Goal: Find contact information: Find contact information

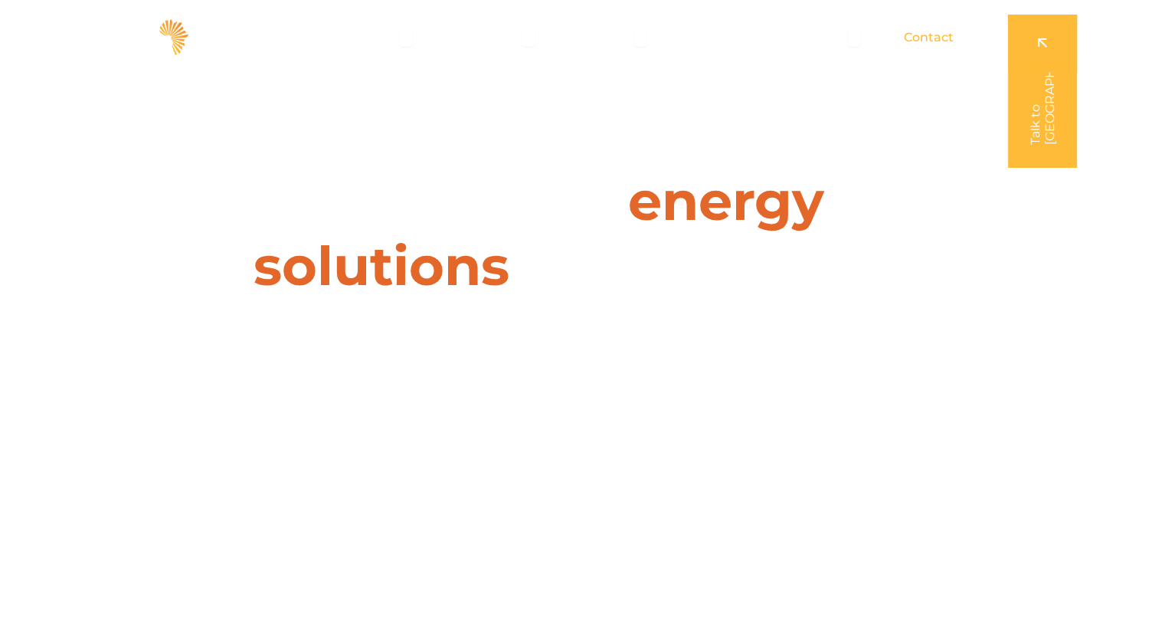
click at [928, 43] on span "Contact" at bounding box center [929, 37] width 50 height 18
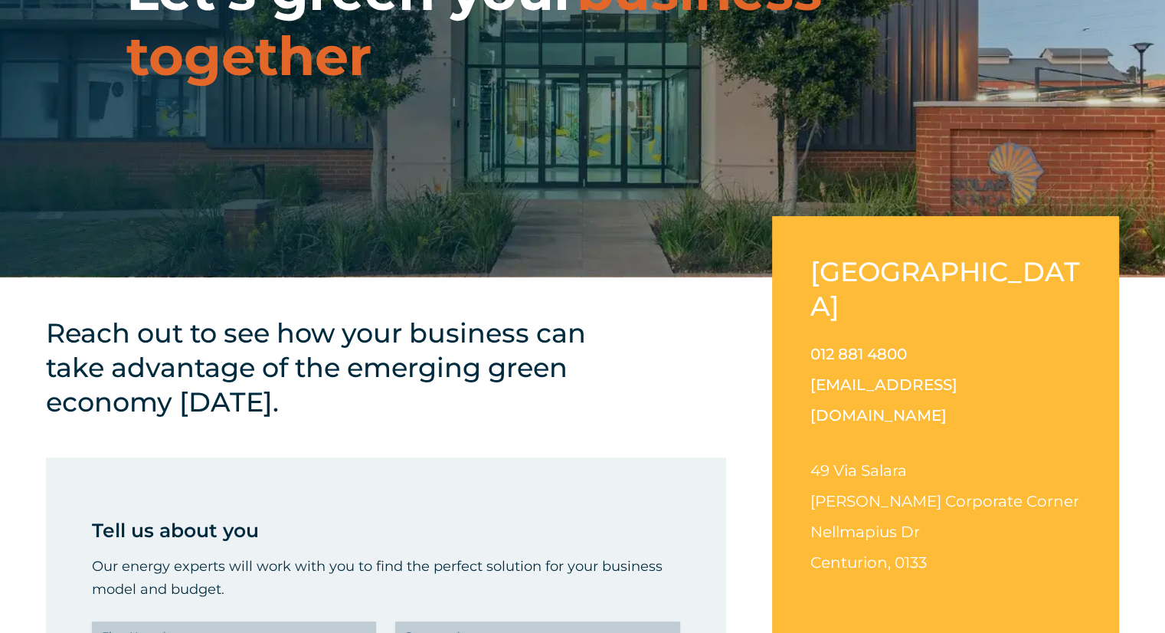
scroll to position [230, 0]
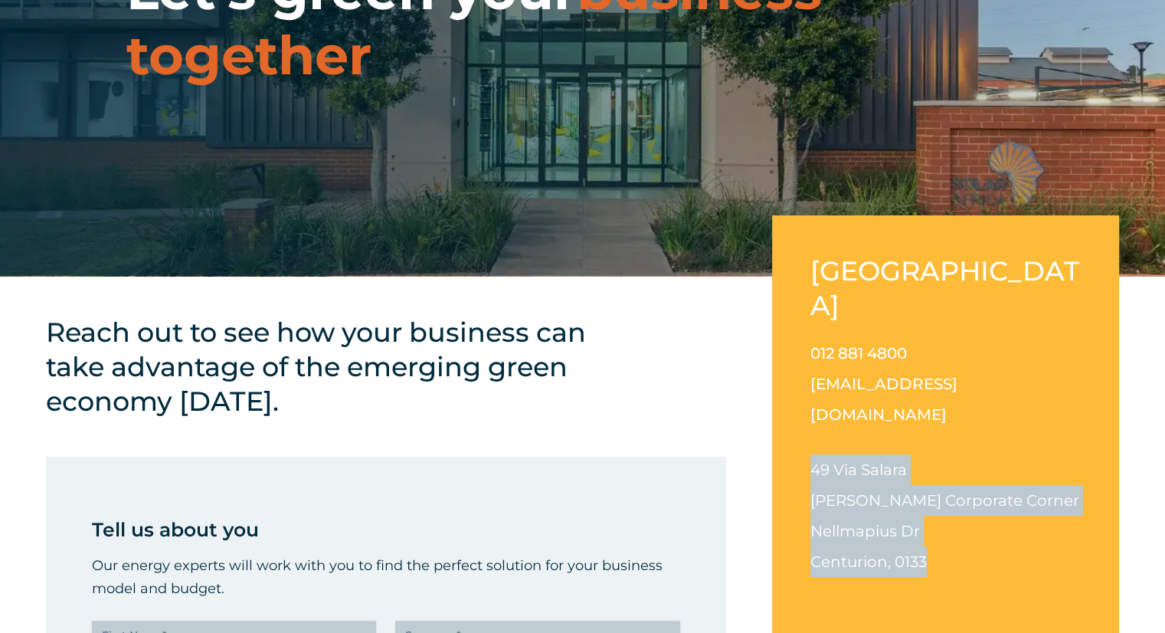
drag, startPoint x: 964, startPoint y: 503, endPoint x: 781, endPoint y: 408, distance: 206.2
click at [781, 408] on div "South Africa 012 881 4800 info@solarafrica.com 49 Via Salara Irene Corporate Co…" at bounding box center [945, 427] width 347 height 424
copy p "49 Via Salara Irene Corporate Corner Nellmapius Dr Centurion, 0133"
